Goal: Information Seeking & Learning: Learn about a topic

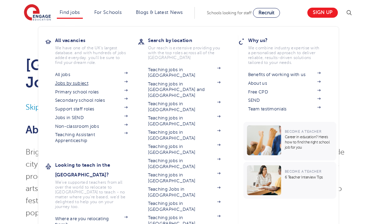
click at [88, 81] on link "Jobs by subject" at bounding box center [91, 83] width 73 height 6
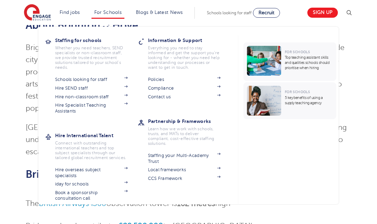
scroll to position [105, 0]
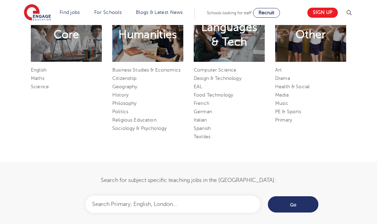
scroll to position [442, 0]
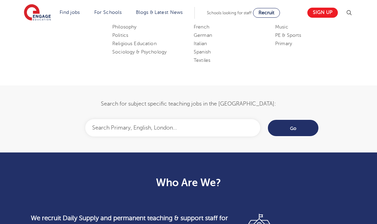
click at [106, 129] on input "text" at bounding box center [172, 127] width 175 height 17
type input "Ballet teacher"
click at [286, 126] on input "Go" at bounding box center [293, 128] width 52 height 18
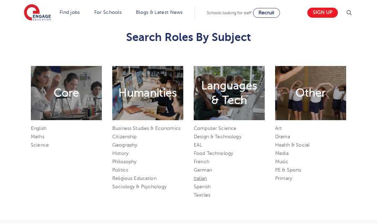
click at [201, 177] on link "Italian" at bounding box center [200, 177] width 13 height 5
click at [292, 167] on link "PE & Sports" at bounding box center [288, 169] width 26 height 5
click at [278, 128] on link "Art" at bounding box center [278, 128] width 7 height 5
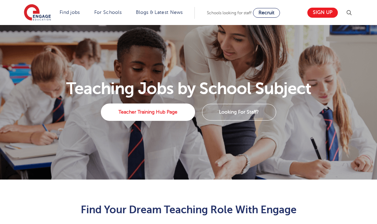
scroll to position [0, 0]
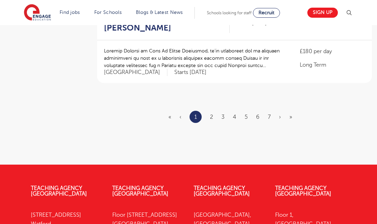
scroll to position [873, 0]
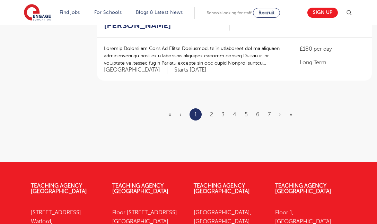
click at [213, 111] on link "2" at bounding box center [211, 114] width 3 height 6
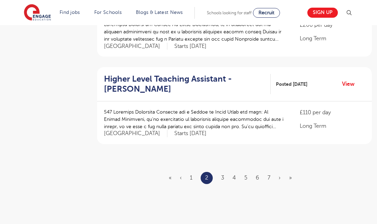
scroll to position [814, 0]
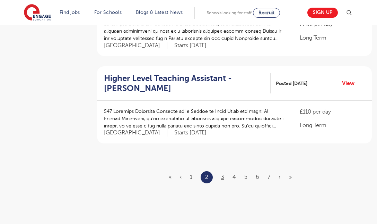
click at [223, 174] on link "3" at bounding box center [222, 177] width 3 height 6
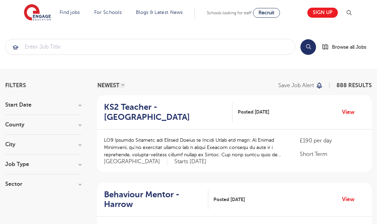
click at [78, 162] on h3 "Job Type" at bounding box center [43, 164] width 76 height 6
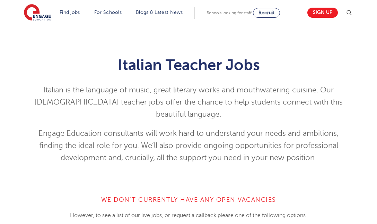
scroll to position [5, 0]
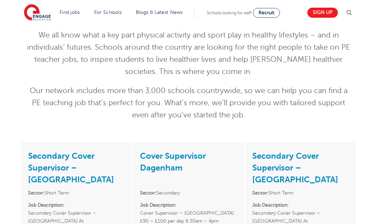
scroll to position [5, 0]
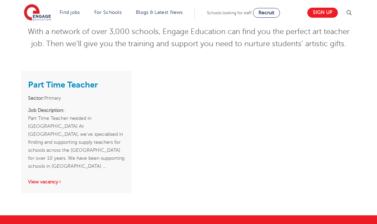
scroll to position [90, 0]
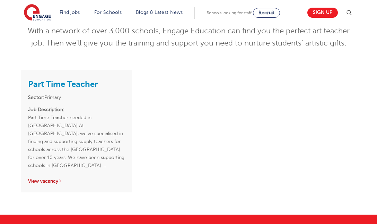
click at [62, 178] on link "View vacancy" at bounding box center [45, 180] width 34 height 5
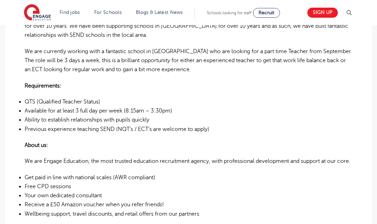
scroll to position [233, 0]
